Goal: Transaction & Acquisition: Purchase product/service

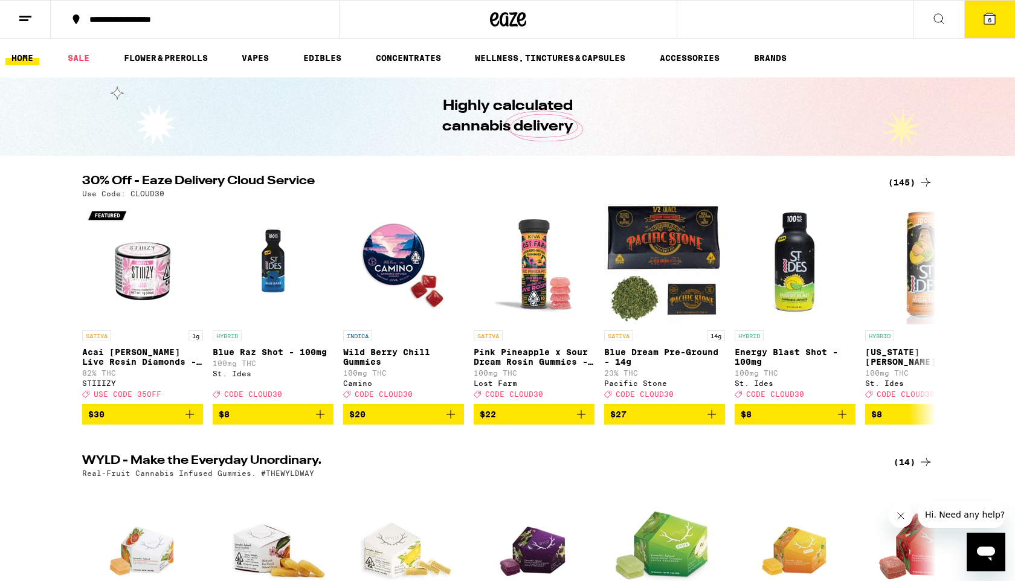
click at [899, 184] on div "(145)" at bounding box center [910, 182] width 45 height 14
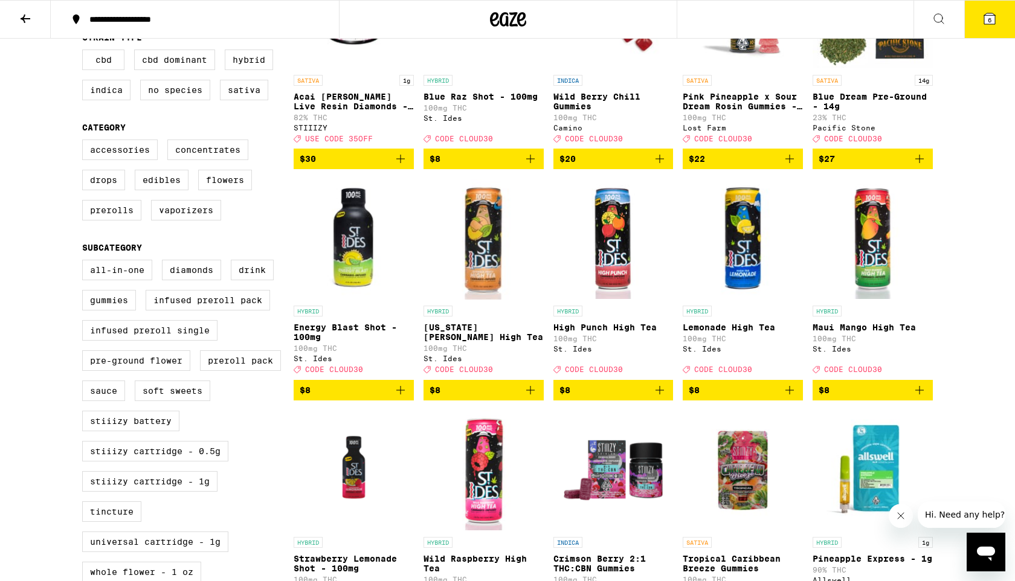
scroll to position [228, 0]
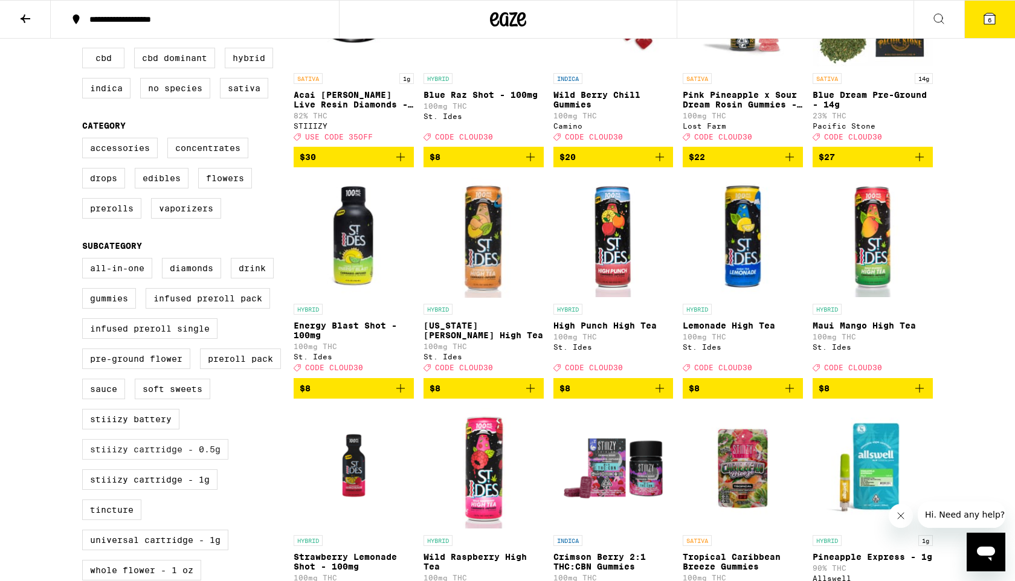
click at [208, 460] on label "STIIIZY Cartridge - 0.5g" at bounding box center [155, 449] width 146 height 21
click at [85, 260] on input "STIIIZY Cartridge - 0.5g" at bounding box center [85, 260] width 1 height 1
checkbox input "true"
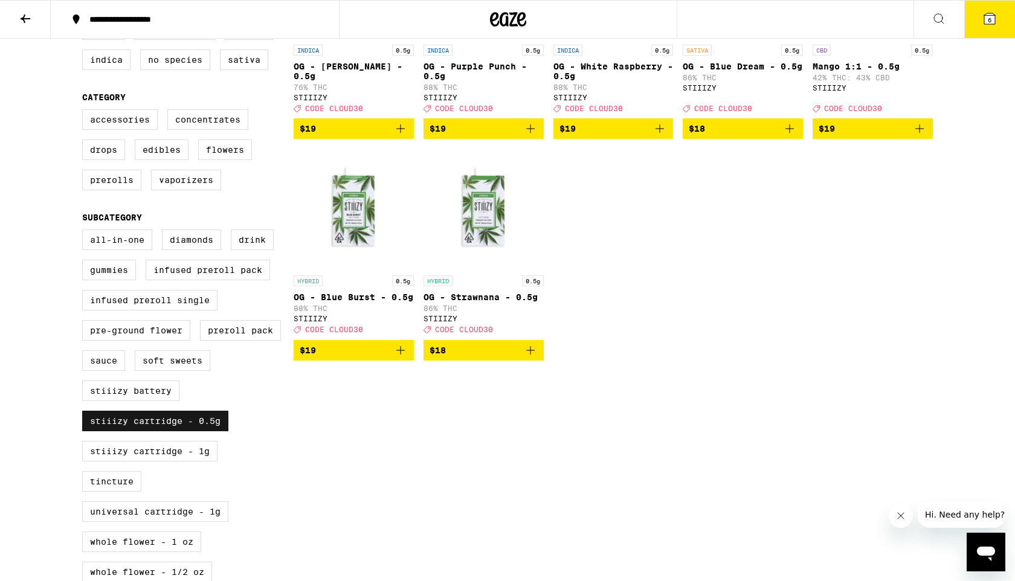
scroll to position [260, 0]
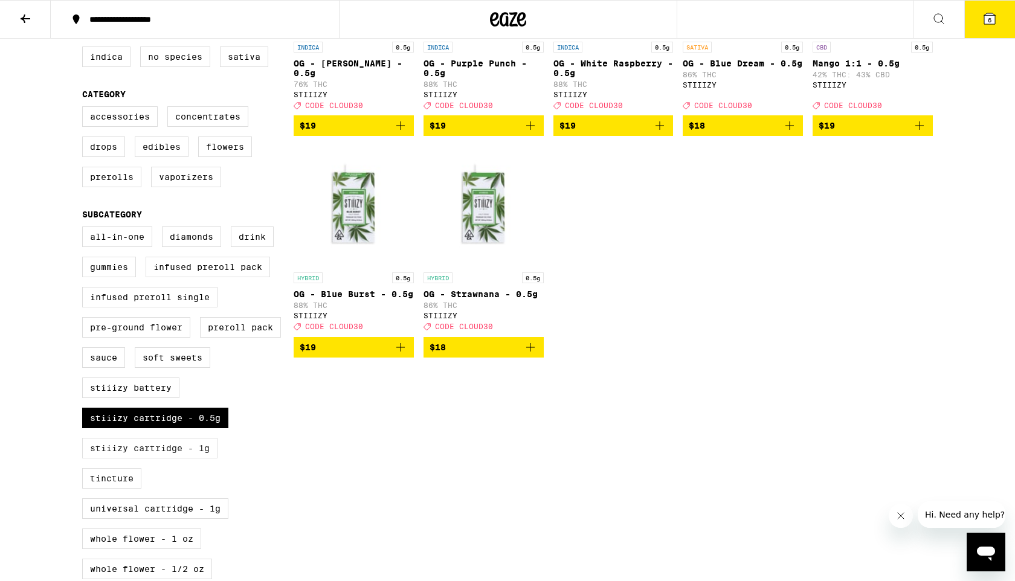
click at [206, 458] on label "STIIIZY Cartridge - 1g" at bounding box center [149, 448] width 135 height 21
click at [85, 229] on input "STIIIZY Cartridge - 1g" at bounding box center [85, 228] width 1 height 1
checkbox input "true"
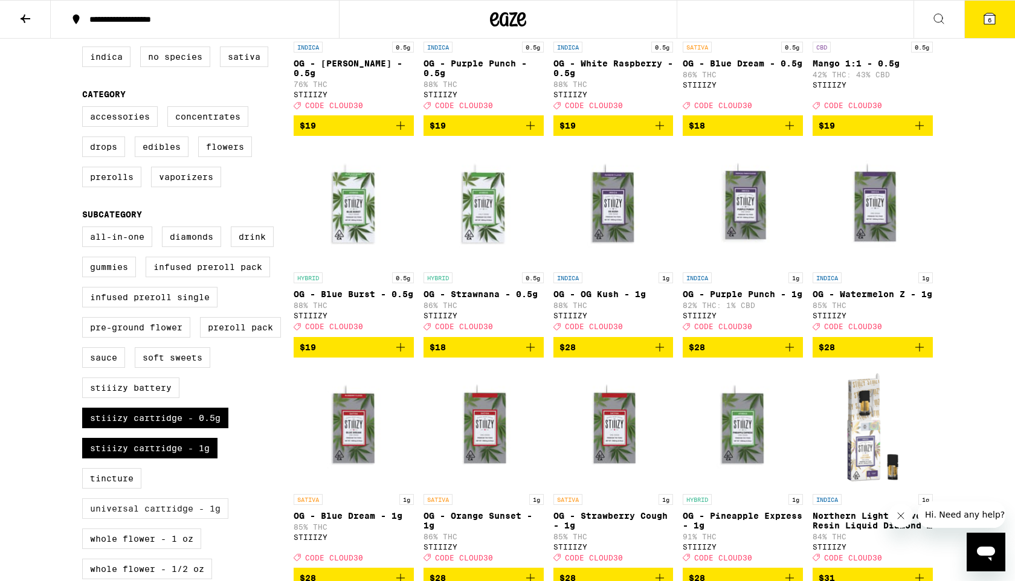
click at [207, 519] on label "Universal Cartridge - 1g" at bounding box center [155, 508] width 146 height 21
click at [85, 229] on input "Universal Cartridge - 1g" at bounding box center [85, 228] width 1 height 1
checkbox input "true"
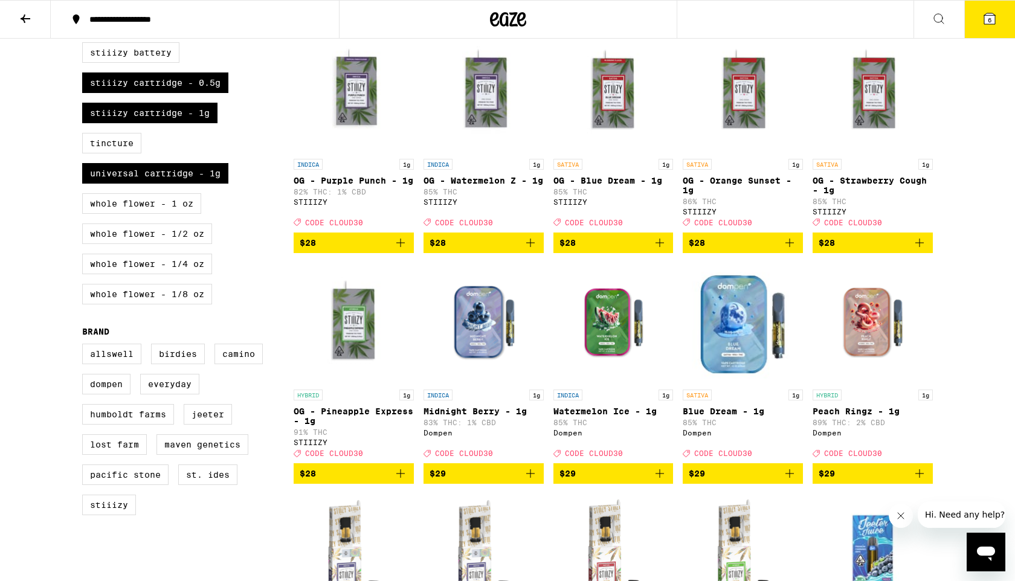
scroll to position [598, 0]
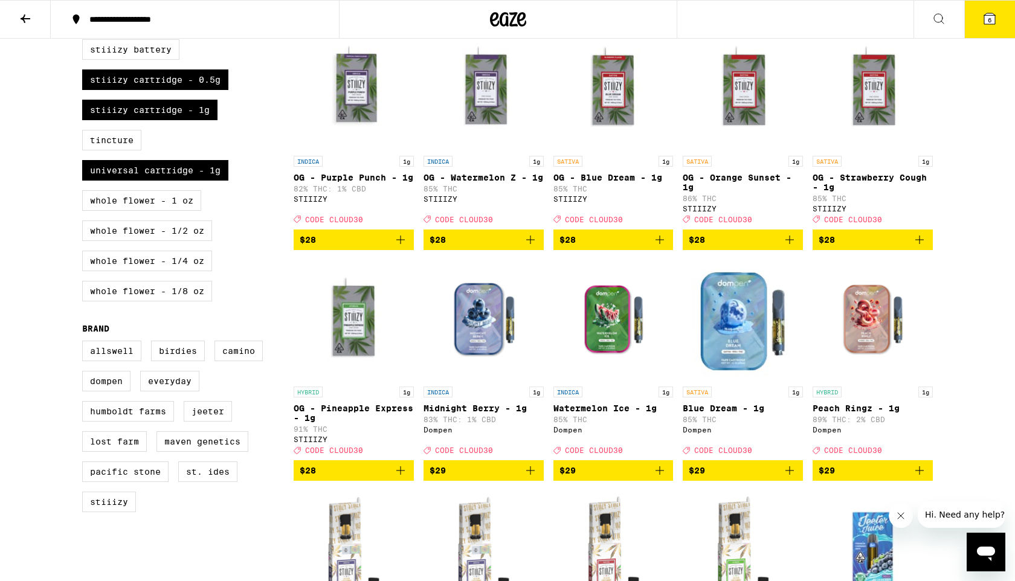
click at [529, 475] on icon "Add to bag" at bounding box center [530, 470] width 8 height 8
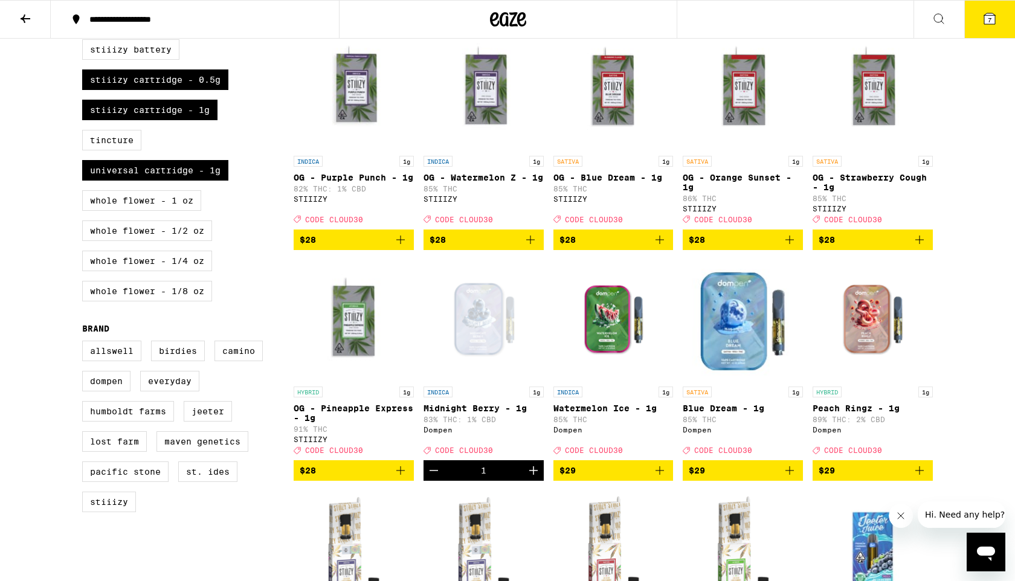
click at [529, 475] on icon "Increment" at bounding box center [533, 470] width 8 height 8
click at [985, 18] on icon at bounding box center [989, 18] width 11 height 11
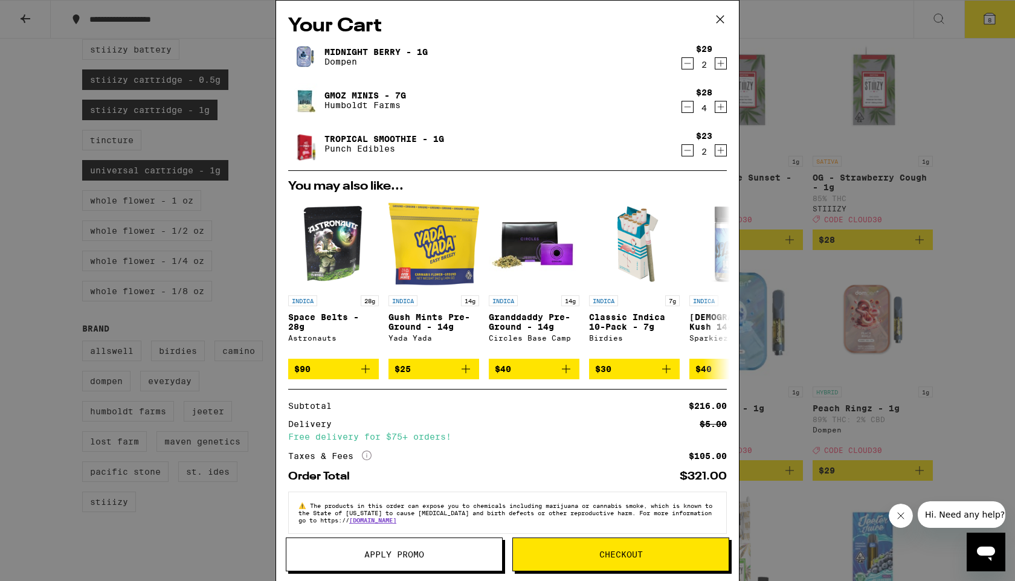
click at [687, 71] on icon "Decrement" at bounding box center [687, 63] width 11 height 14
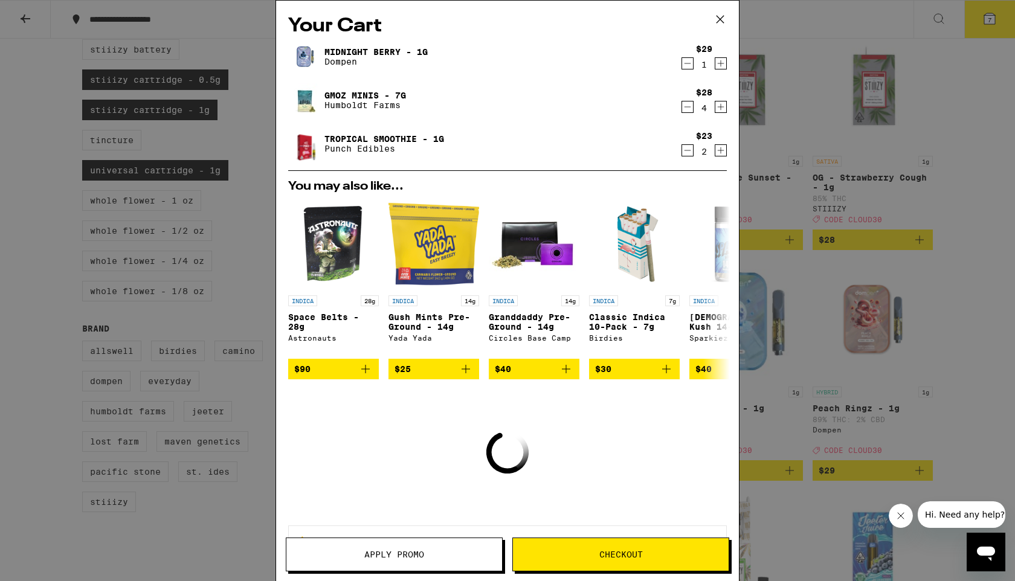
click at [687, 71] on icon "Decrement" at bounding box center [687, 63] width 11 height 14
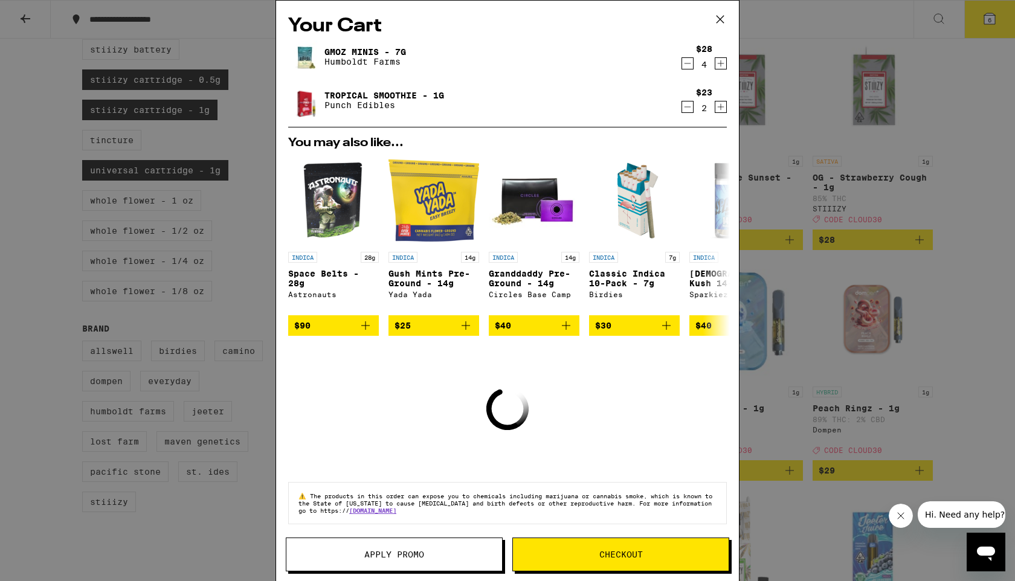
click at [687, 63] on icon "Decrement" at bounding box center [687, 63] width 11 height 14
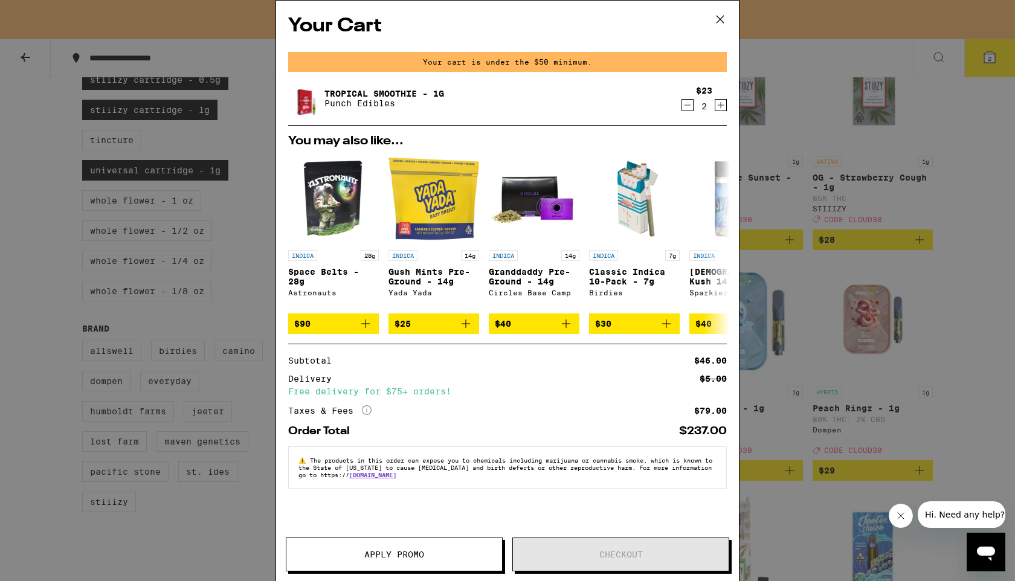
click at [691, 112] on icon "Decrement" at bounding box center [687, 105] width 11 height 14
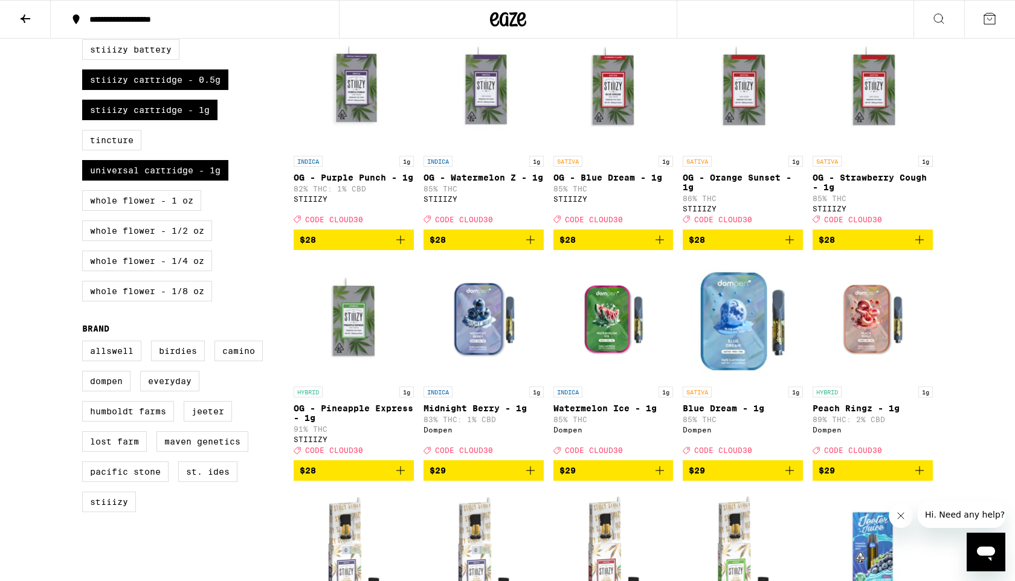
click at [536, 478] on icon "Add to bag" at bounding box center [530, 470] width 14 height 14
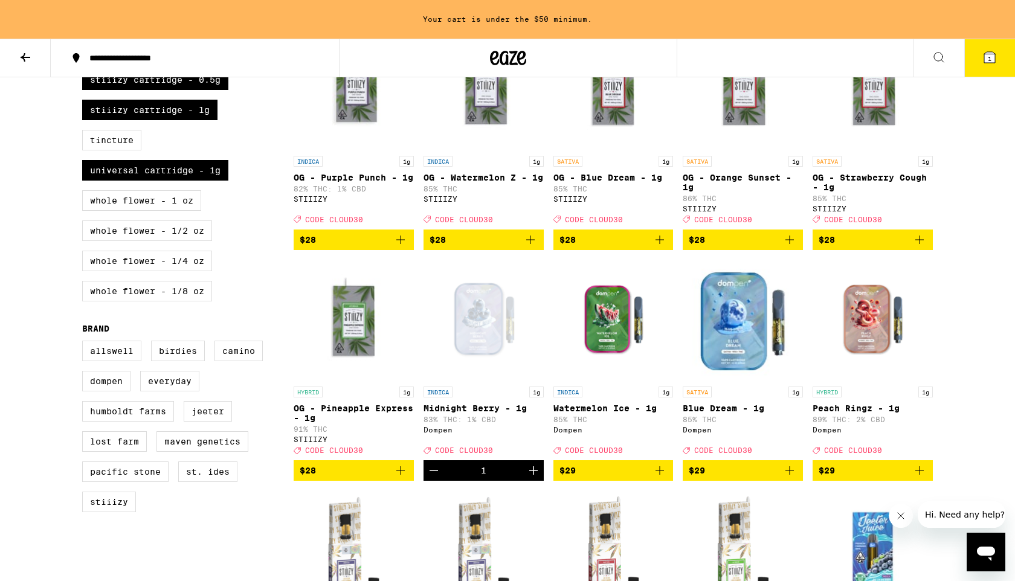
click at [536, 478] on icon "Increment" at bounding box center [533, 470] width 14 height 14
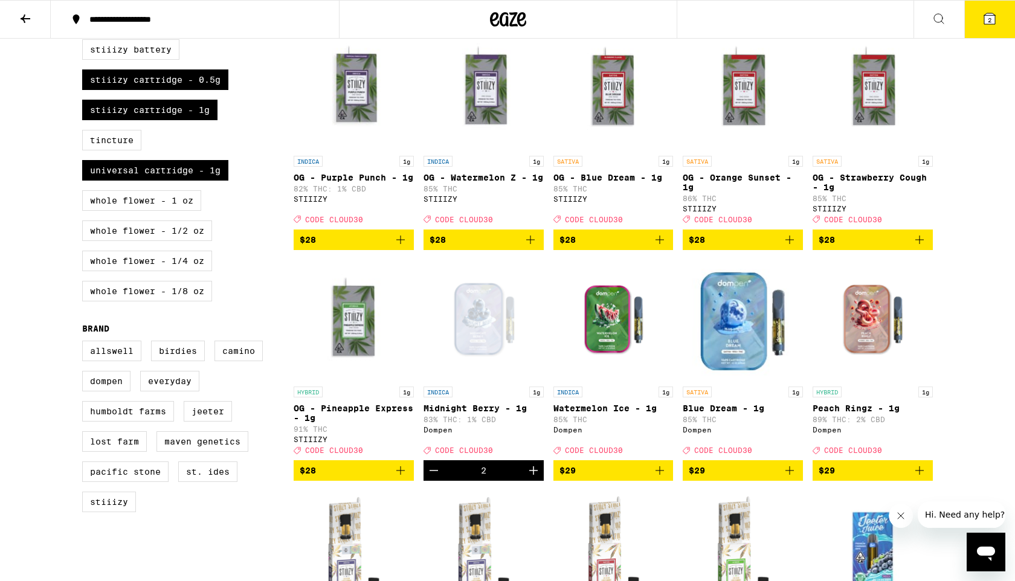
click at [987, 26] on button "2" at bounding box center [989, 19] width 51 height 37
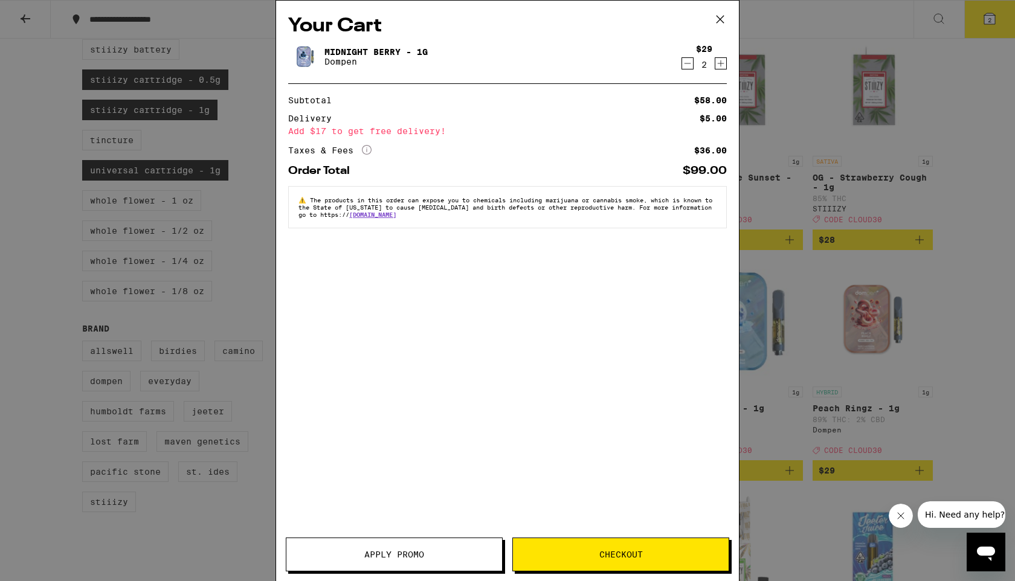
click at [431, 550] on span "Apply Promo" at bounding box center [394, 554] width 216 height 8
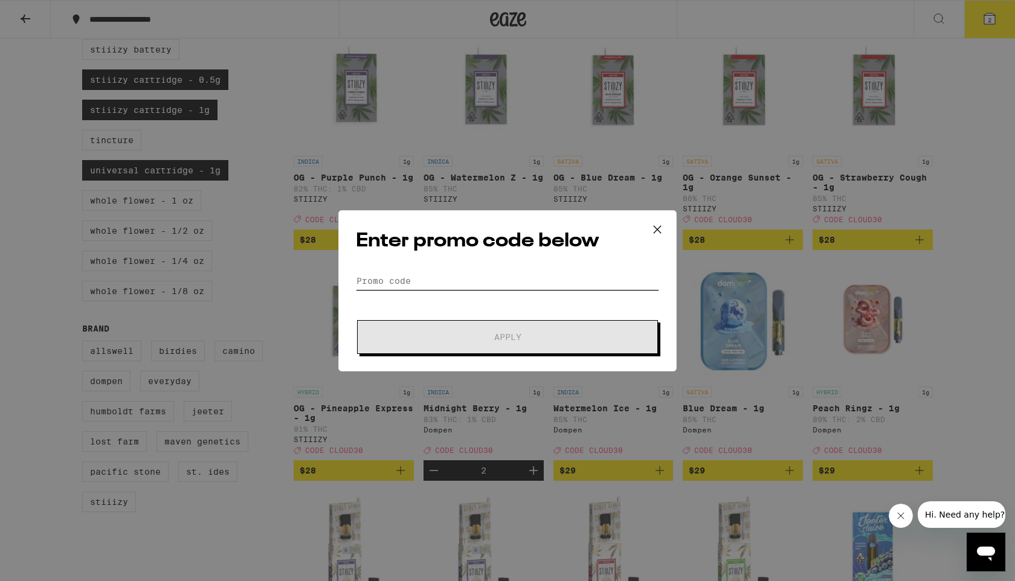
click at [524, 275] on input "Promo Code" at bounding box center [507, 281] width 303 height 18
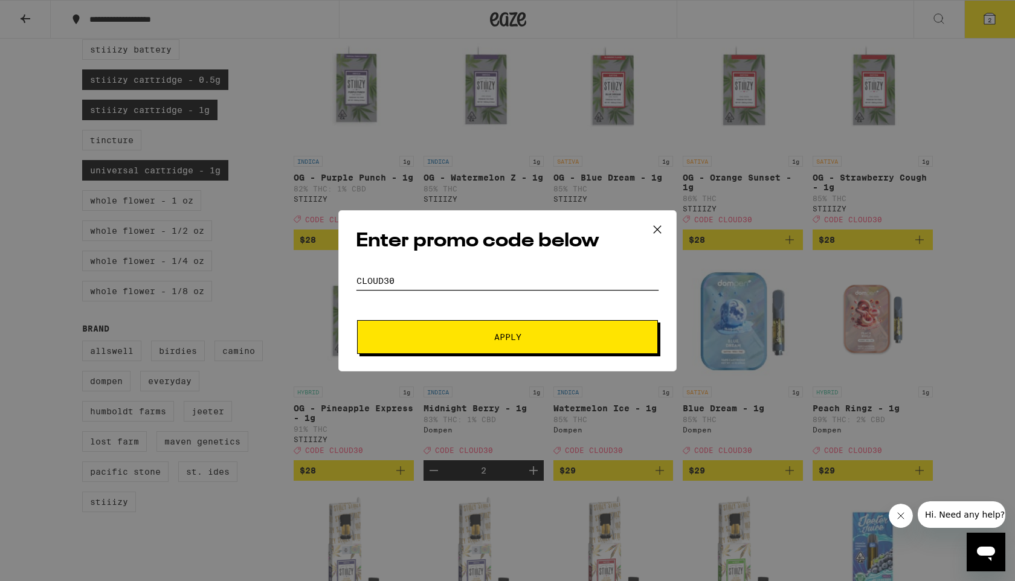
type input "cloud30"
click at [357, 320] on button "Apply" at bounding box center [507, 337] width 301 height 34
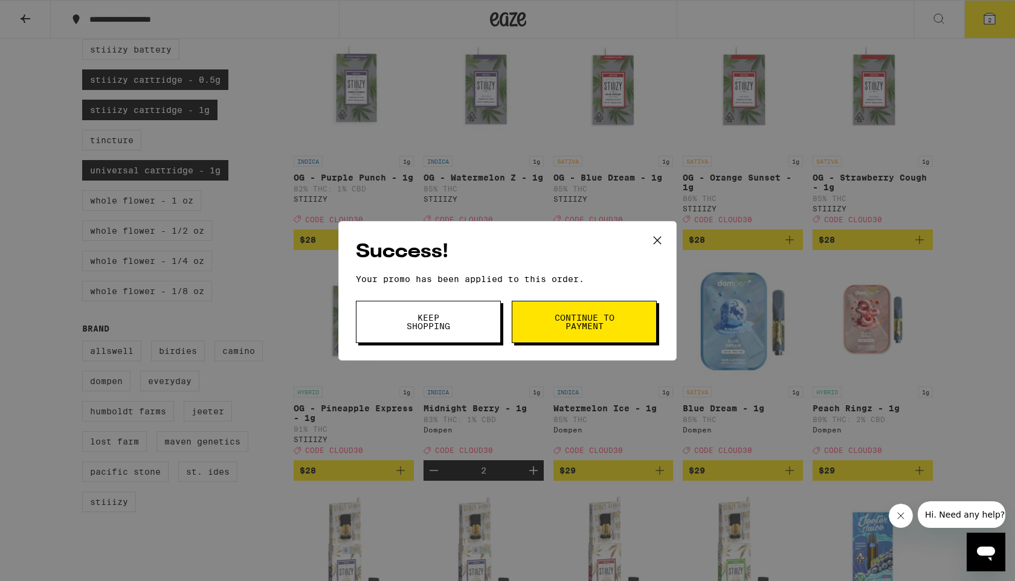
click at [543, 309] on button "Continue to payment" at bounding box center [584, 322] width 145 height 42
